Goal: Information Seeking & Learning: Find specific fact

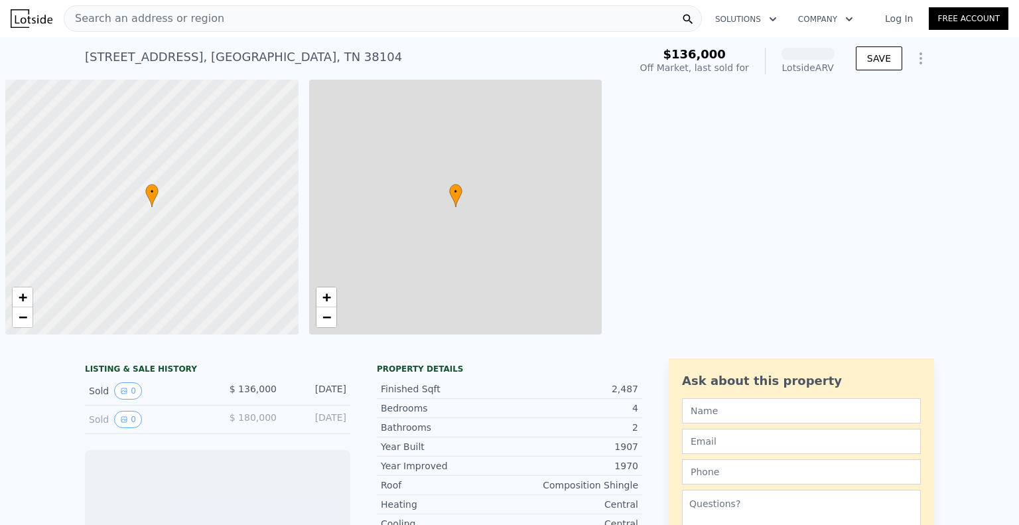
scroll to position [0, 5]
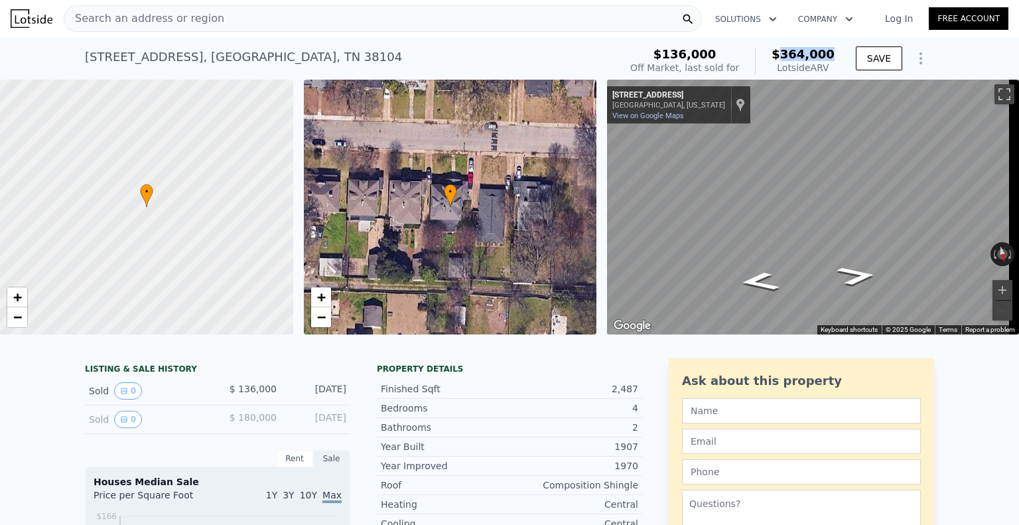
drag, startPoint x: 789, startPoint y: 56, endPoint x: 834, endPoint y: 57, distance: 45.1
click at [834, 57] on div "$136,000 Off Market, last sold for $364,000 Lotside ARV" at bounding box center [732, 60] width 215 height 37
copy span "364,000"
click at [315, 11] on div "Search an address or region" at bounding box center [383, 18] width 638 height 27
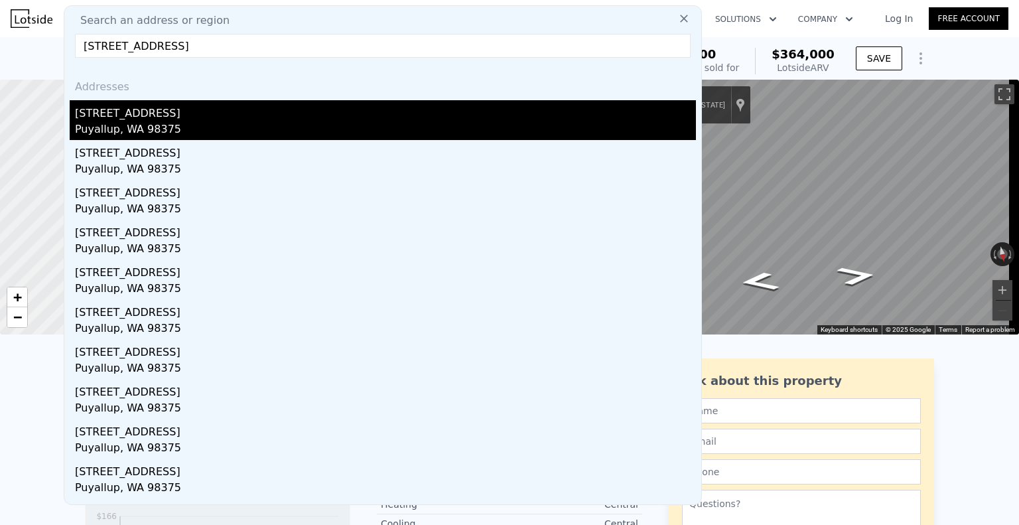
type input "[STREET_ADDRESS]"
click at [184, 123] on div "Puyallup, WA 98375" at bounding box center [385, 130] width 621 height 19
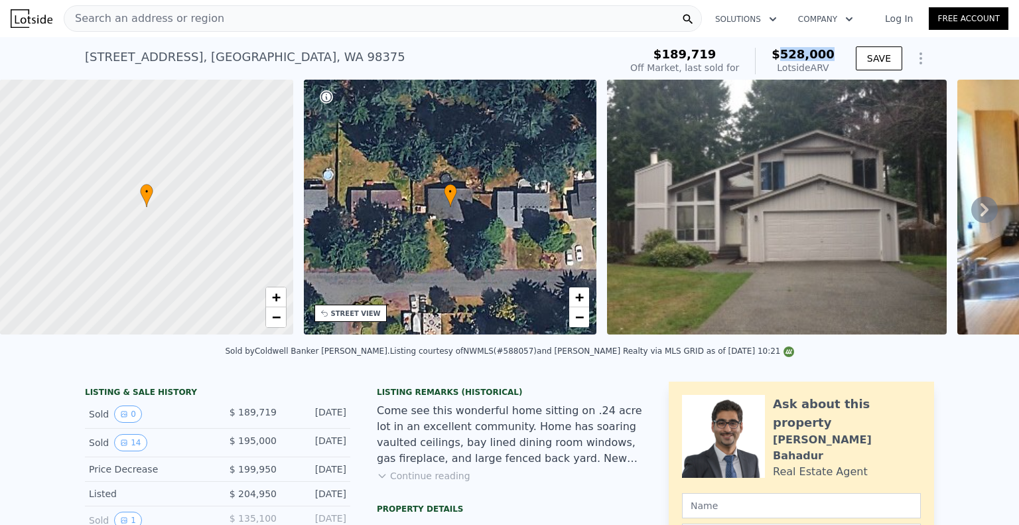
drag, startPoint x: 787, startPoint y: 54, endPoint x: 832, endPoint y: 53, distance: 44.4
click at [832, 53] on span "$528,000" at bounding box center [802, 54] width 63 height 14
copy span "528,000"
